Goal: Navigation & Orientation: Find specific page/section

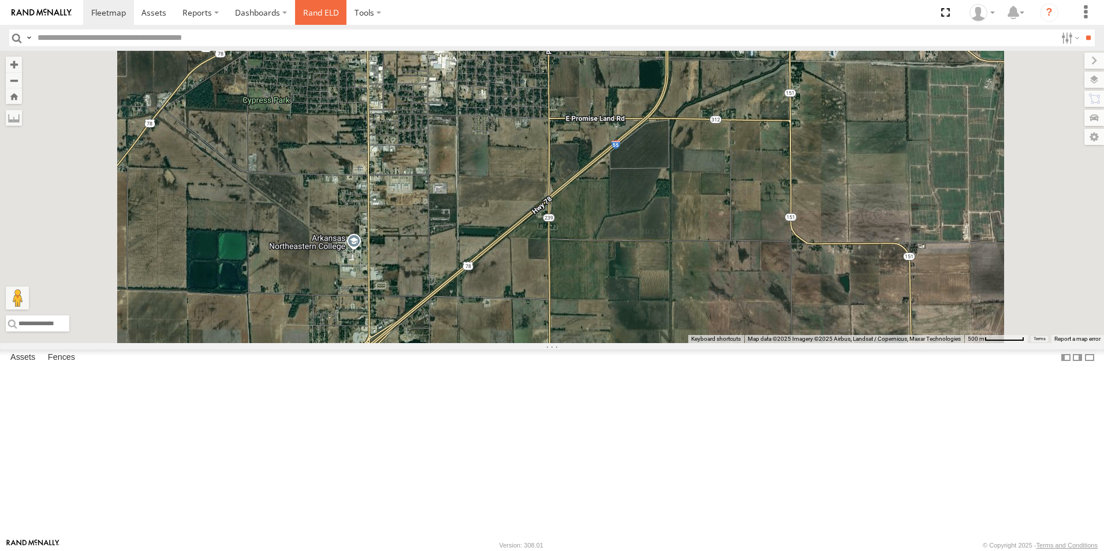
click at [326, 10] on link "Rand ELD" at bounding box center [321, 12] width 52 height 25
click at [103, 16] on span at bounding box center [108, 12] width 35 height 11
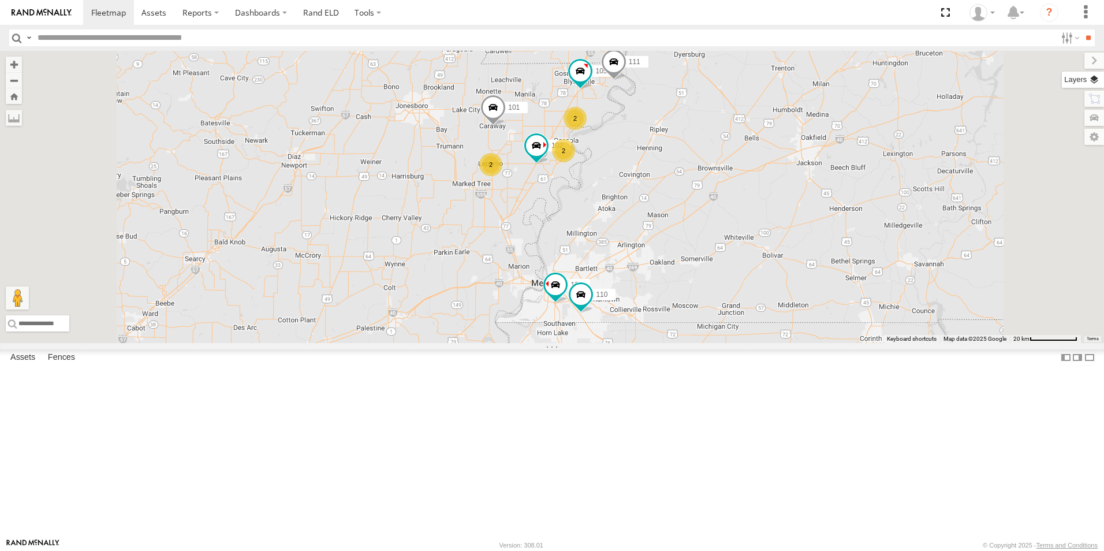
click at [1095, 80] on label at bounding box center [1083, 80] width 42 height 16
click at [0, 0] on label "Basemaps" at bounding box center [0, 0] width 0 height 0
click at [0, 0] on span "Satellite + Roadmap" at bounding box center [0, 0] width 0 height 0
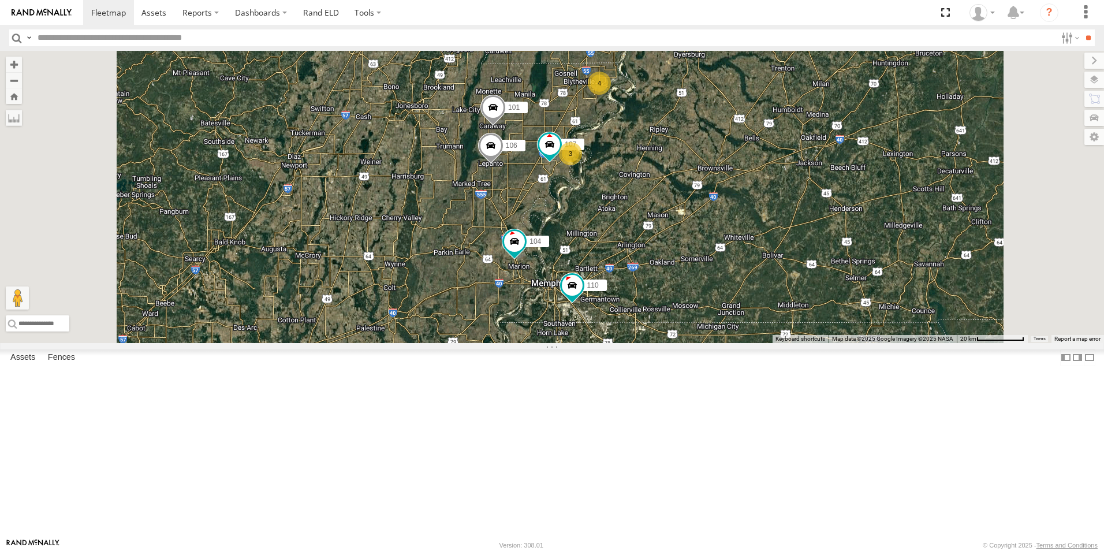
click at [0, 0] on span at bounding box center [0, 0] width 0 height 0
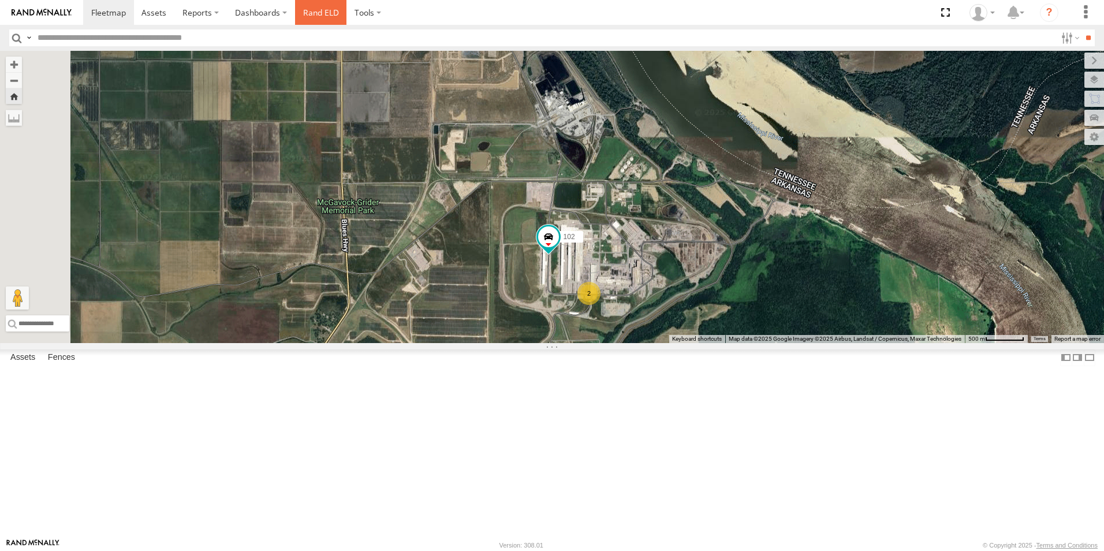
click at [325, 15] on link "Rand ELD" at bounding box center [321, 12] width 52 height 25
click at [107, 13] on span at bounding box center [108, 12] width 35 height 11
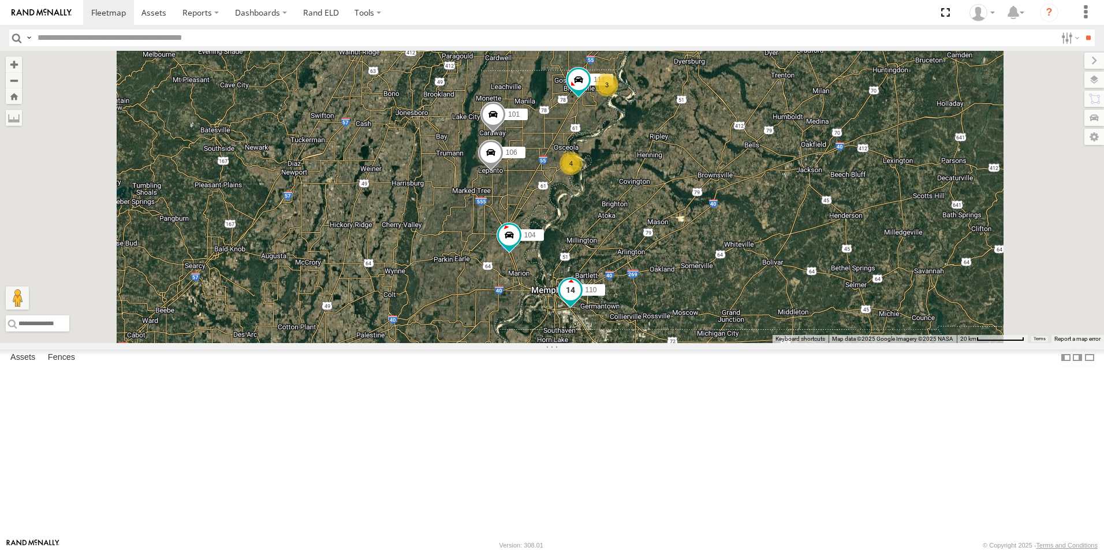
click at [581, 300] on span at bounding box center [570, 289] width 21 height 21
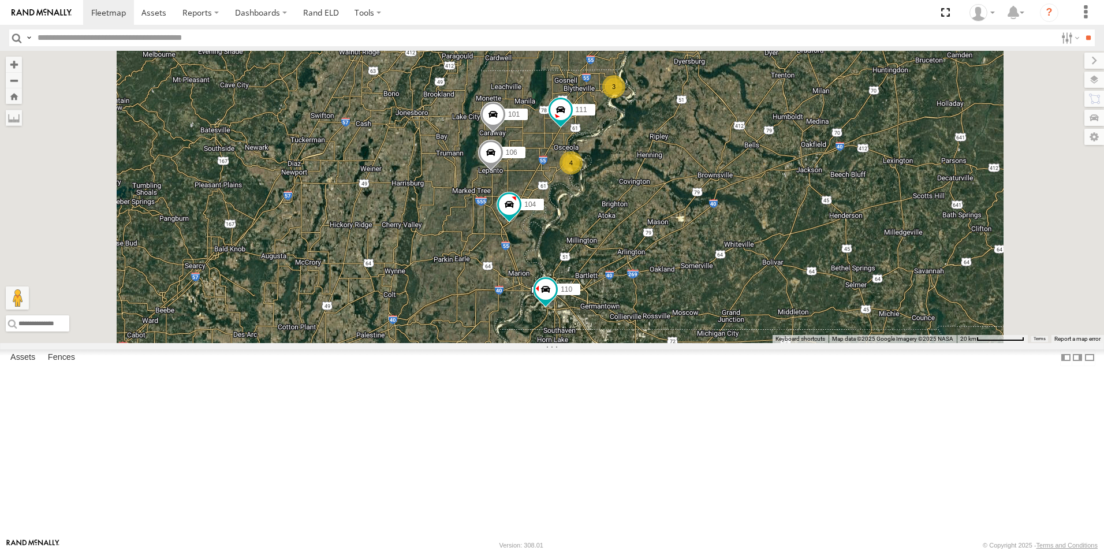
click at [0, 0] on span at bounding box center [0, 0] width 0 height 0
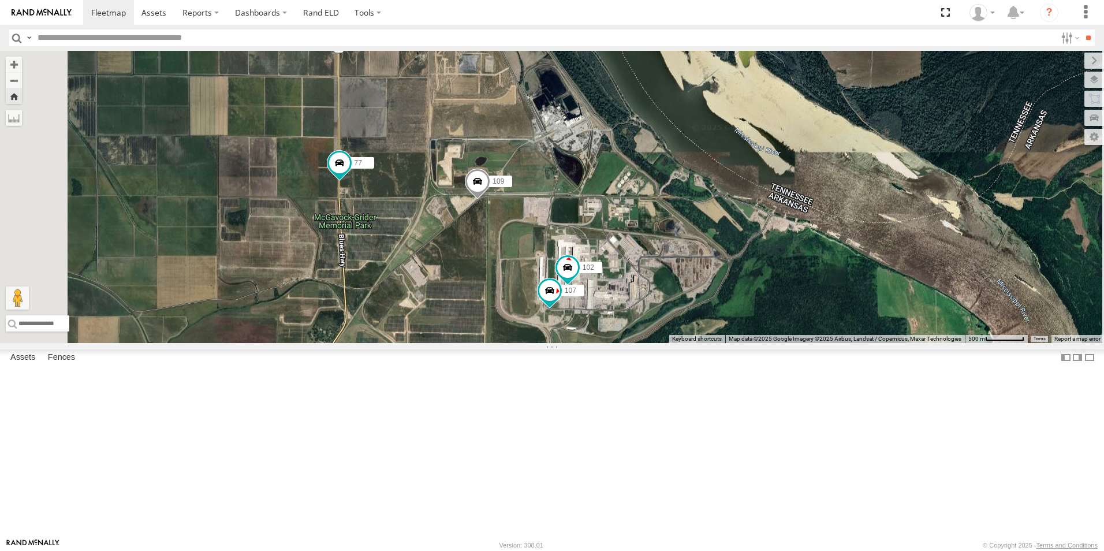
click at [0, 0] on span at bounding box center [0, 0] width 0 height 0
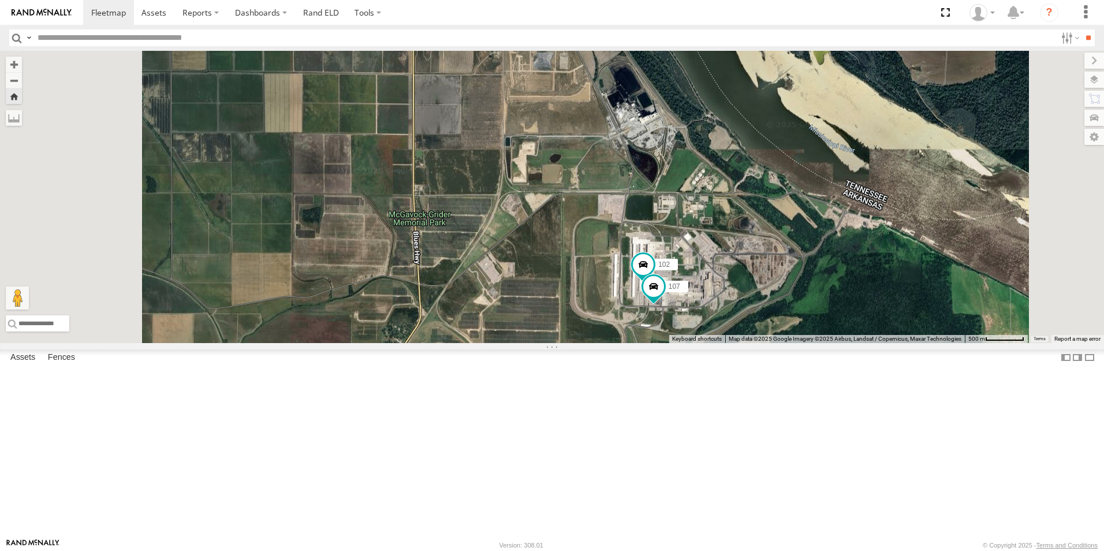
scroll to position [77, 0]
click at [98, 13] on span at bounding box center [108, 12] width 35 height 11
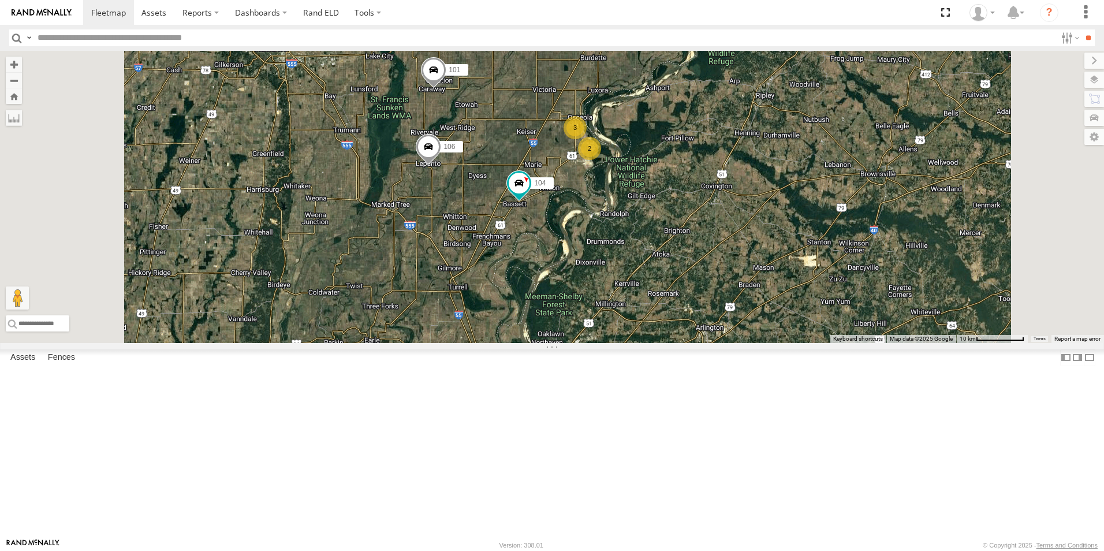
click at [0, 0] on span at bounding box center [0, 0] width 0 height 0
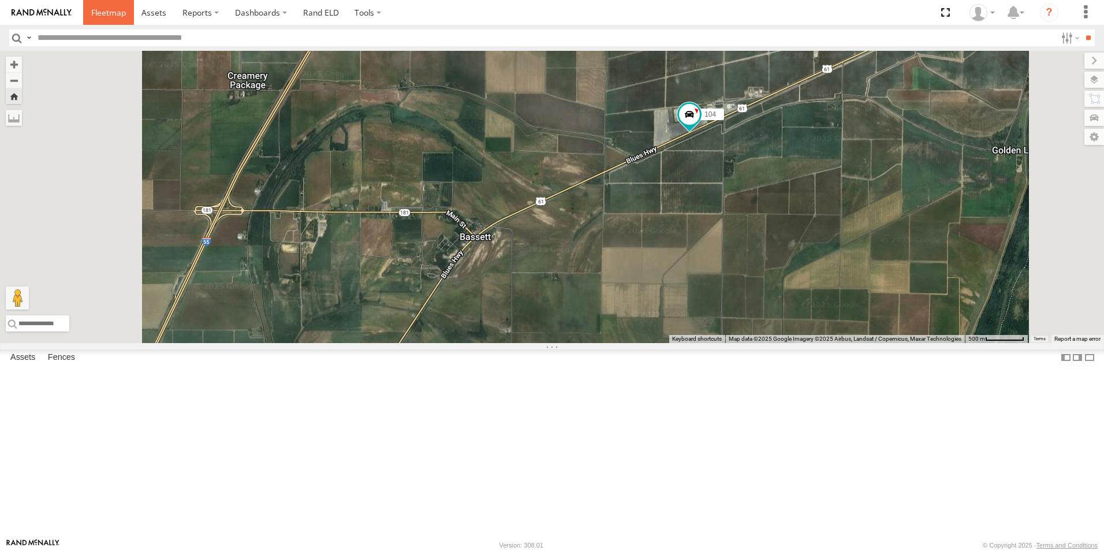
click at [103, 17] on span at bounding box center [108, 12] width 35 height 11
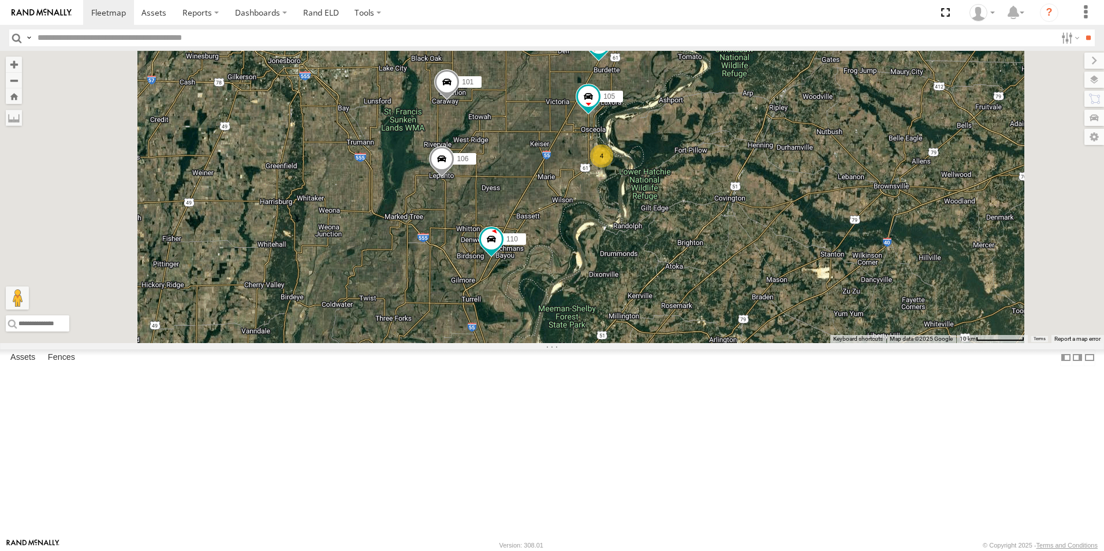
click at [0, 0] on span at bounding box center [0, 0] width 0 height 0
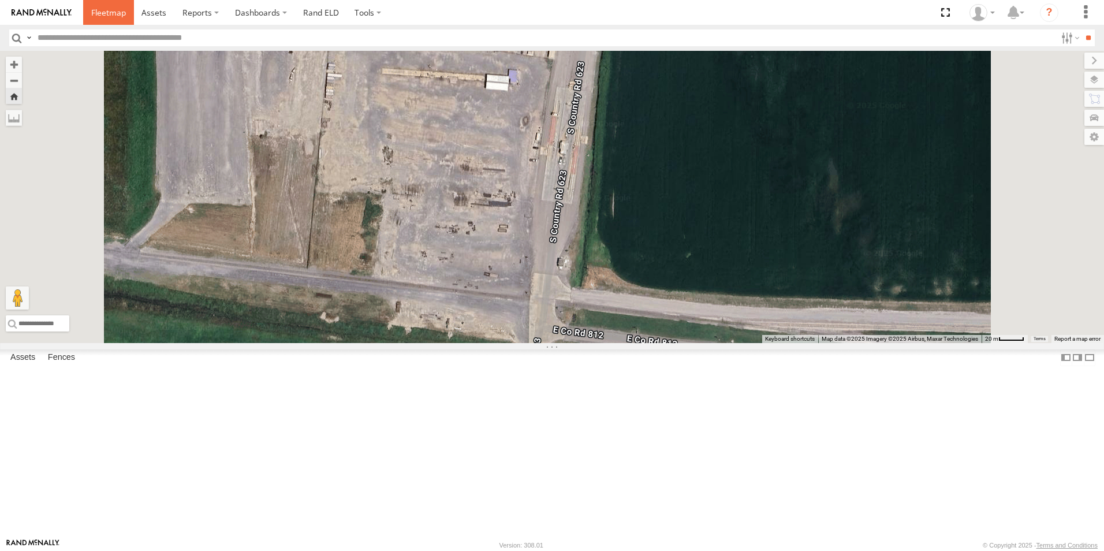
click at [113, 21] on link at bounding box center [108, 12] width 51 height 25
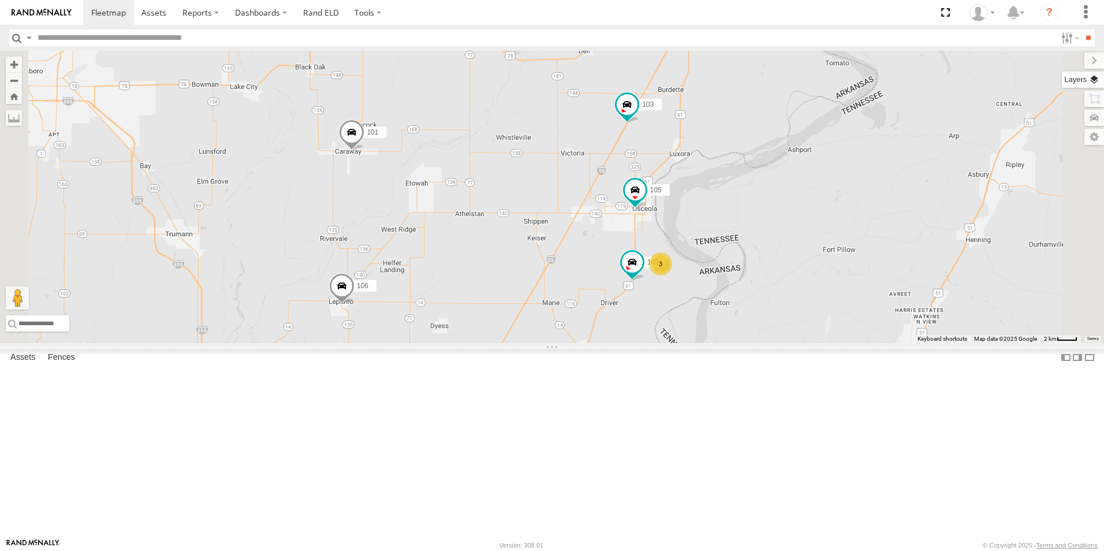
click at [1094, 84] on label at bounding box center [1083, 80] width 42 height 16
click at [0, 0] on span "Basemaps" at bounding box center [0, 0] width 0 height 0
drag, startPoint x: 1002, startPoint y: 69, endPoint x: 1033, endPoint y: 178, distance: 113.4
click at [0, 0] on div "Basemaps Roadmap Terrain Satellite Satellite + Roadmap" at bounding box center [0, 0] width 0 height 0
click at [0, 0] on span "Basemaps" at bounding box center [0, 0] width 0 height 0
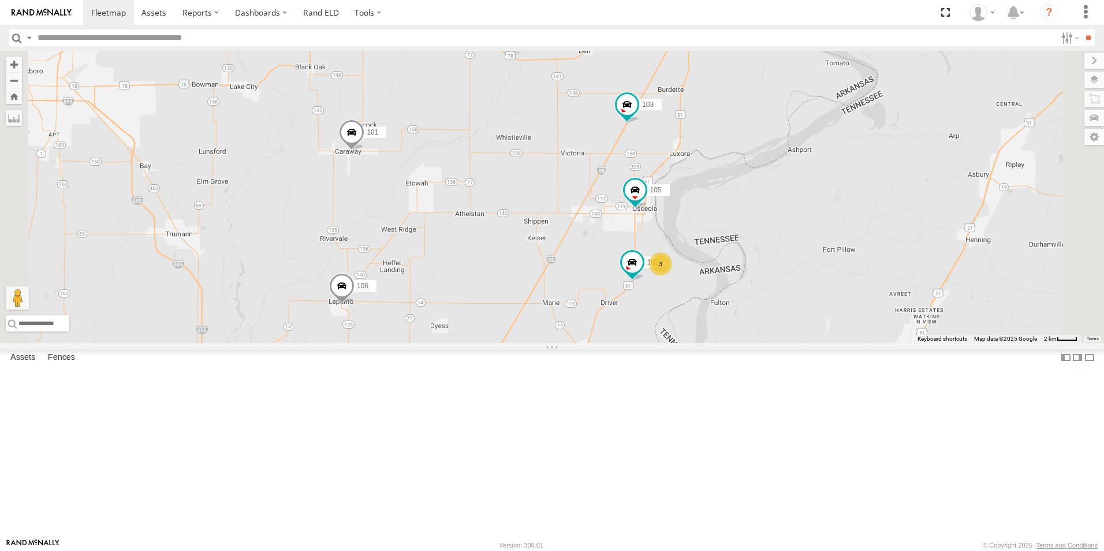
click at [0, 0] on span "Satellite + Roadmap" at bounding box center [0, 0] width 0 height 0
